Goal: Task Accomplishment & Management: Use online tool/utility

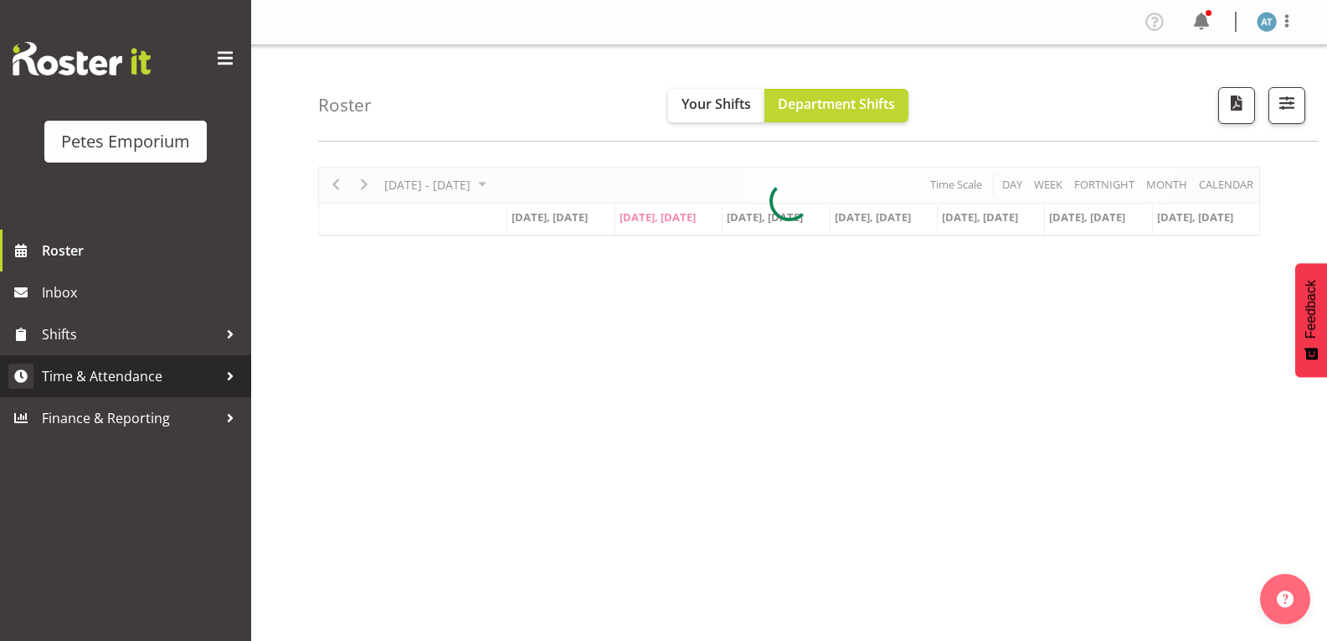
click at [199, 378] on span "Time & Attendance" at bounding box center [130, 375] width 176 height 25
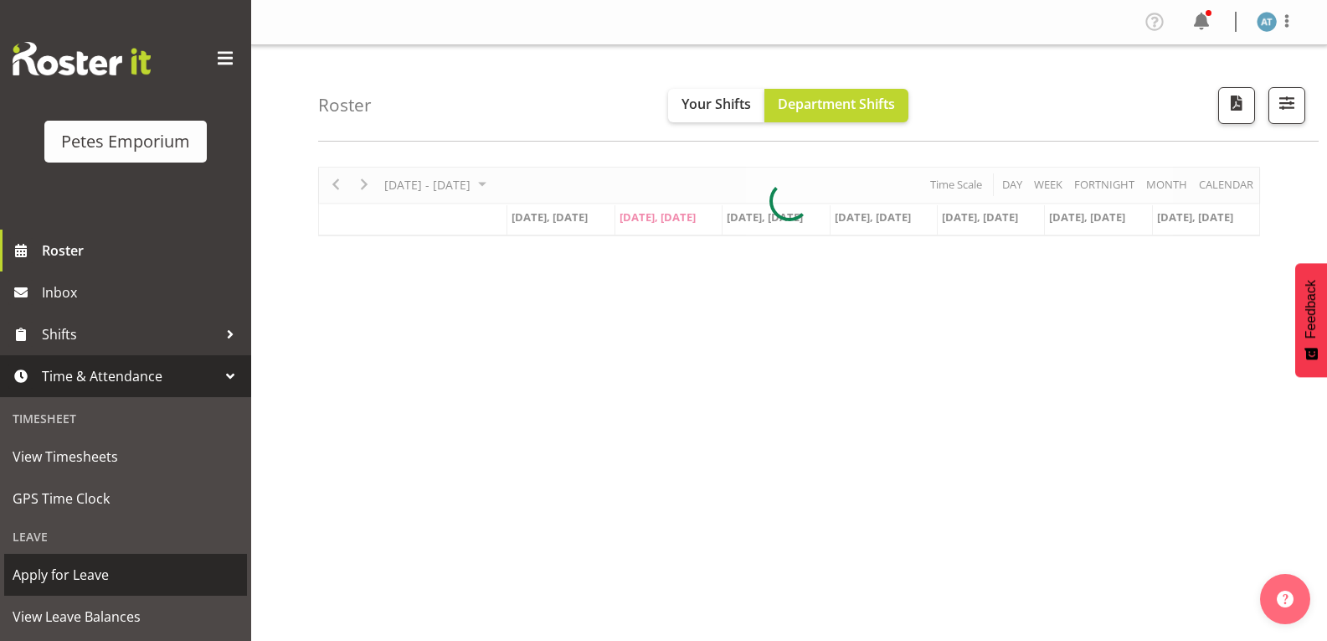
click at [123, 554] on link "Apply for Leave" at bounding box center [125, 574] width 243 height 42
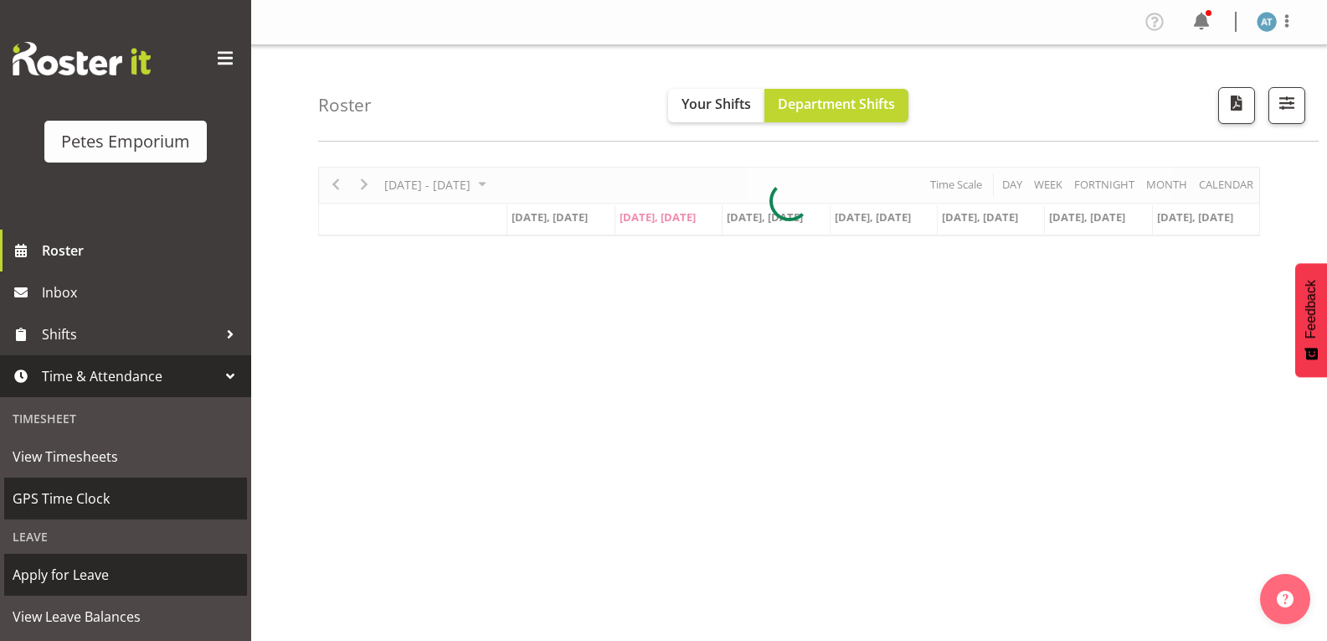
click at [115, 496] on span "GPS Time Clock" at bounding box center [126, 498] width 226 height 25
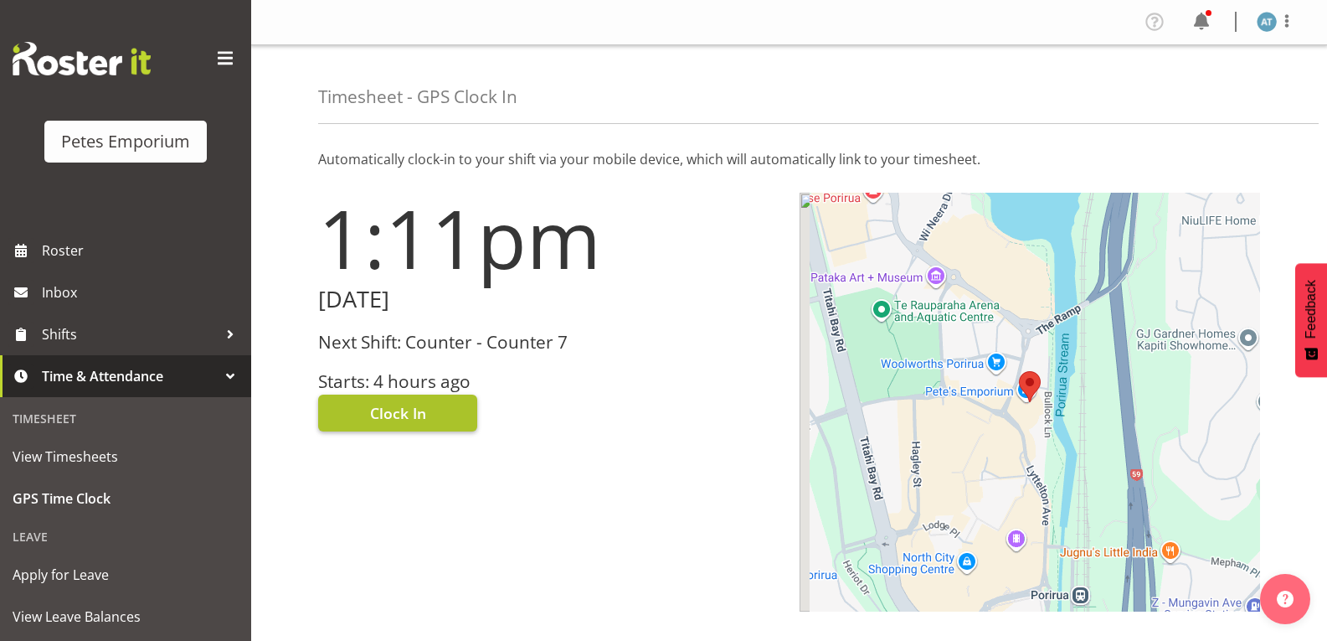
click at [425, 407] on span "Clock In" at bounding box center [398, 413] width 56 height 22
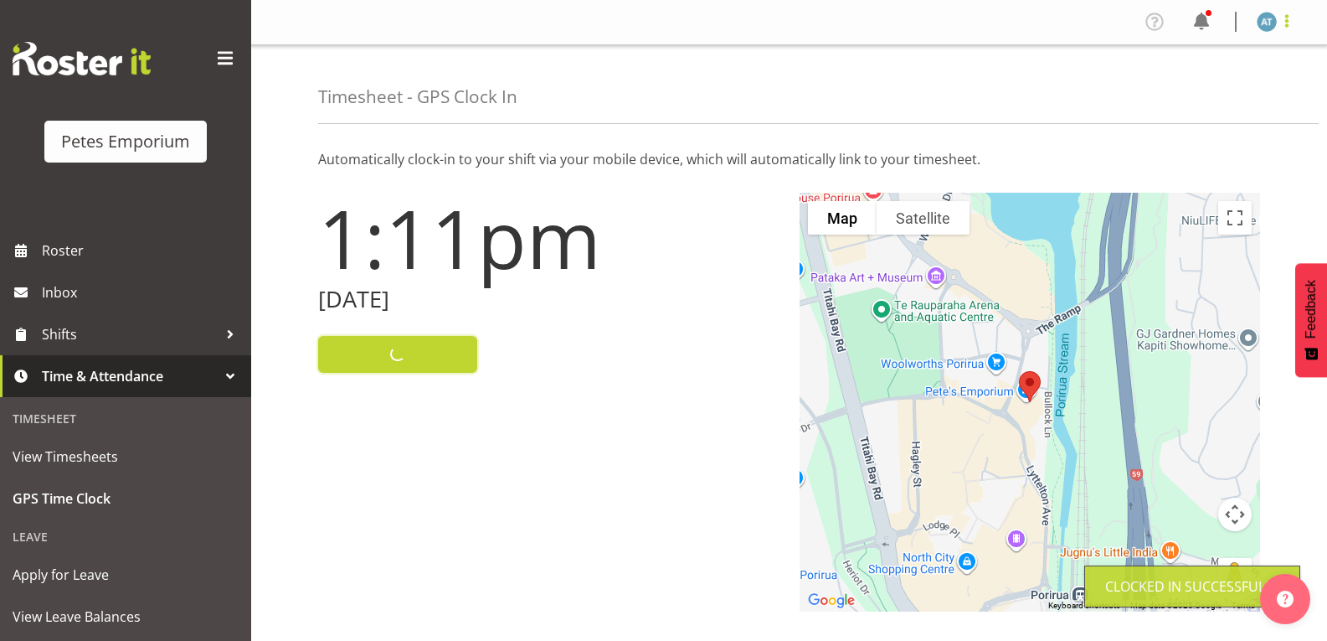
click at [1292, 24] on span at bounding box center [1287, 21] width 20 height 20
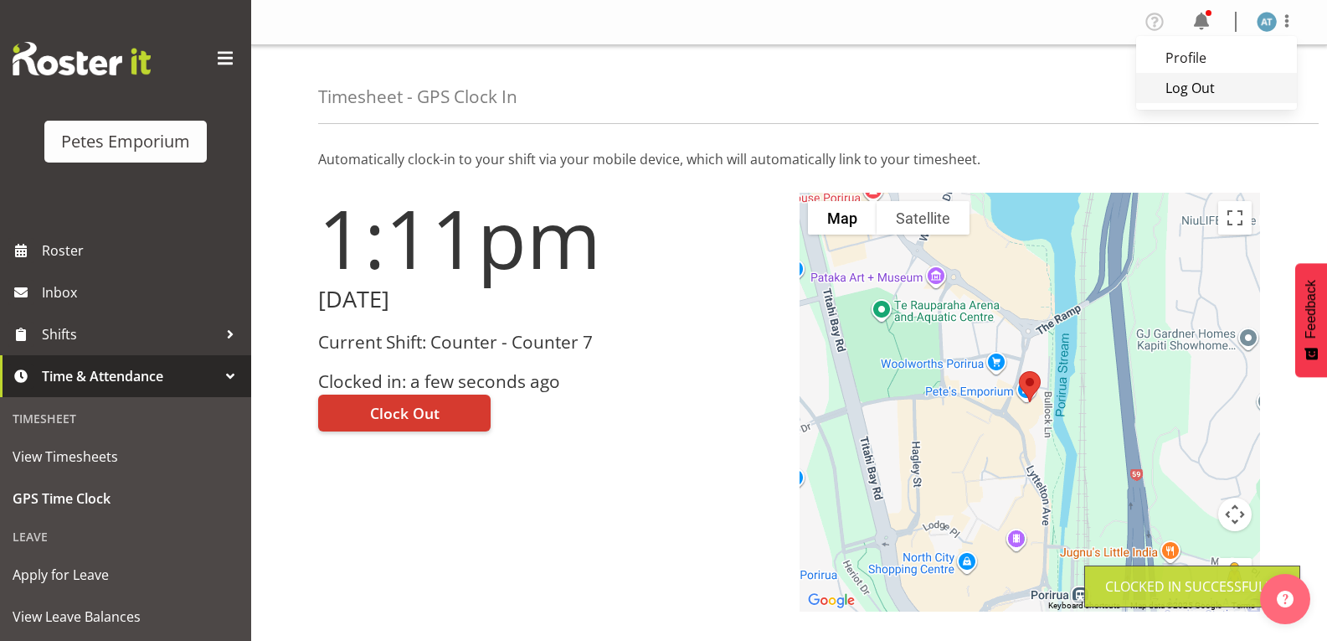
click at [1263, 80] on link "Log Out" at bounding box center [1216, 88] width 161 height 30
